Goal: Find specific page/section: Find specific page/section

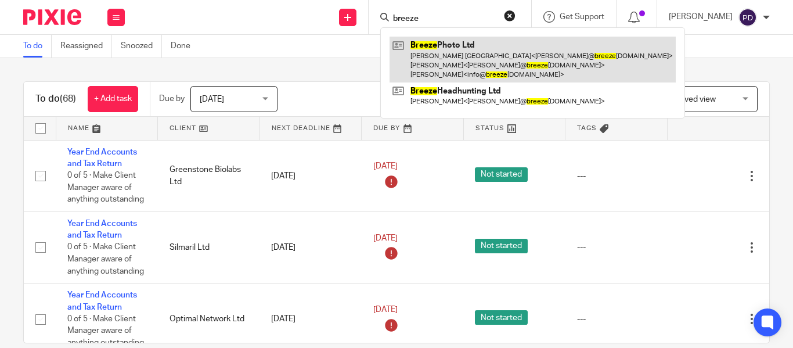
type input "breeze"
click at [419, 49] on link at bounding box center [533, 60] width 286 height 46
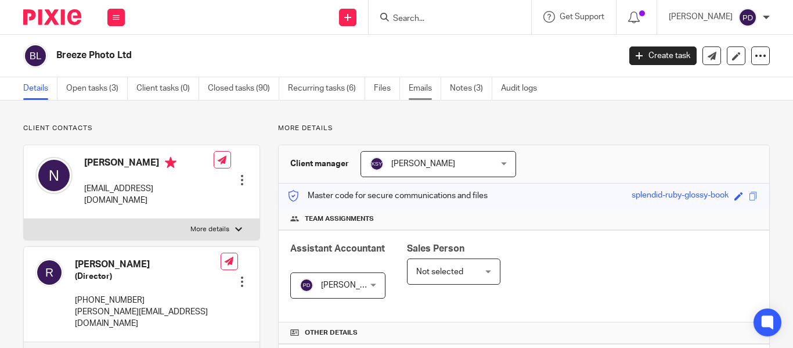
click at [428, 88] on link "Emails" at bounding box center [425, 88] width 33 height 23
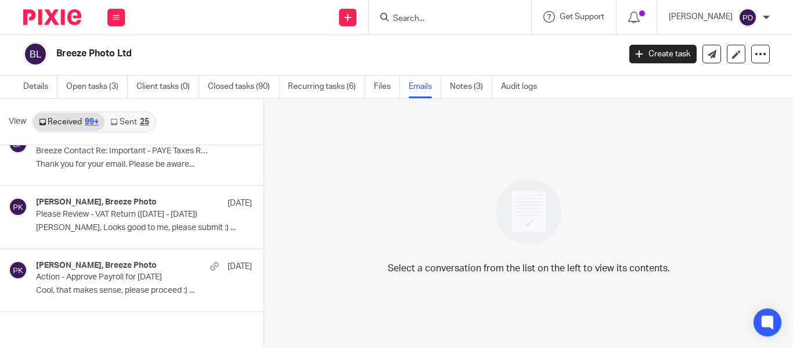
scroll to position [6118, 0]
